Goal: Information Seeking & Learning: Learn about a topic

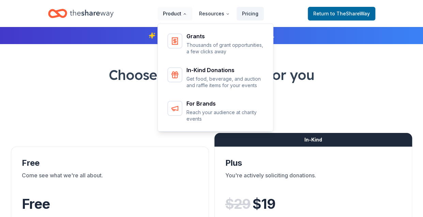
click at [188, 16] on button "Product" at bounding box center [175, 14] width 35 height 14
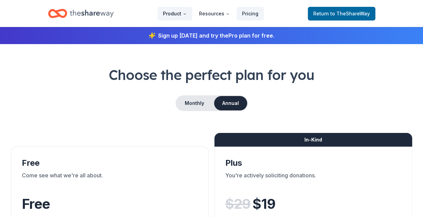
click at [188, 16] on button "Product" at bounding box center [175, 14] width 35 height 14
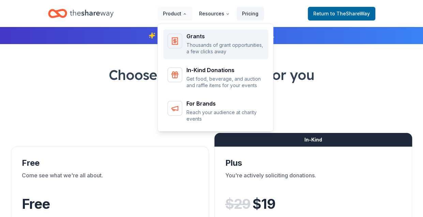
click at [198, 44] on p "Thousands of grant opportunities, a few clicks away" at bounding box center [226, 48] width 78 height 13
